Goal: Task Accomplishment & Management: Use online tool/utility

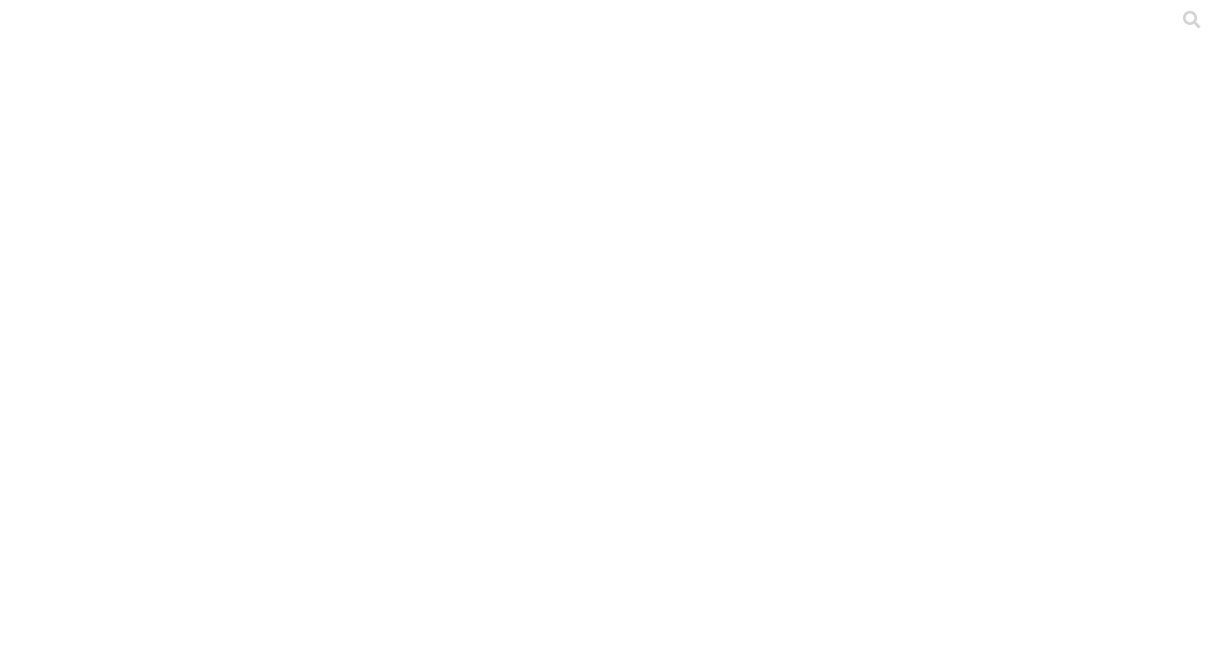
type input "porci histo"
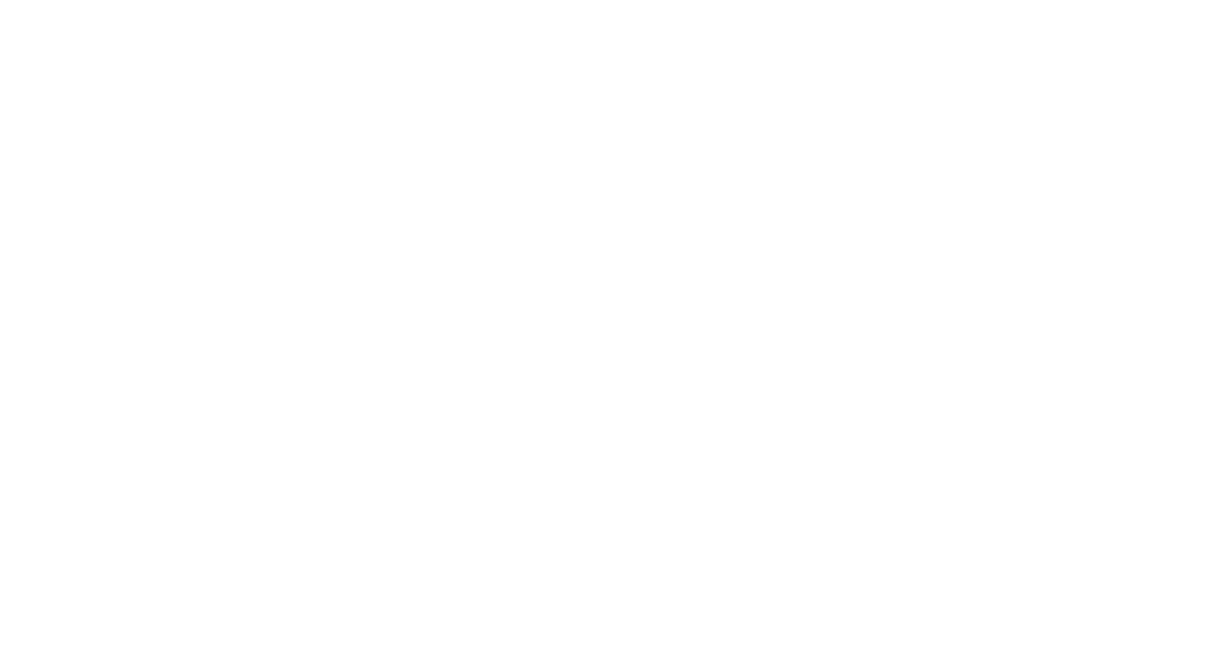
click at [42, 24] on icon at bounding box center [33, 339] width 52 height 665
